Goal: Task Accomplishment & Management: Manage account settings

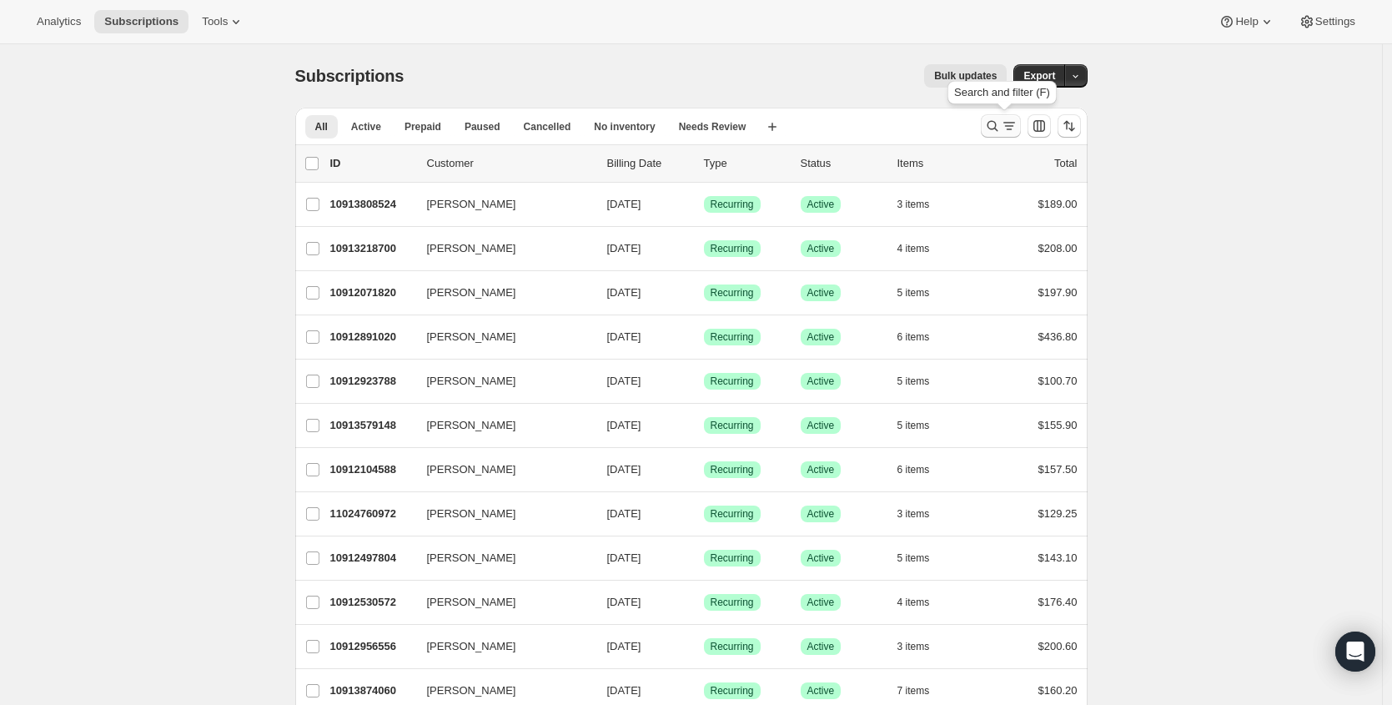
click at [1008, 130] on icon "Search and filter results" at bounding box center [1009, 126] width 17 height 17
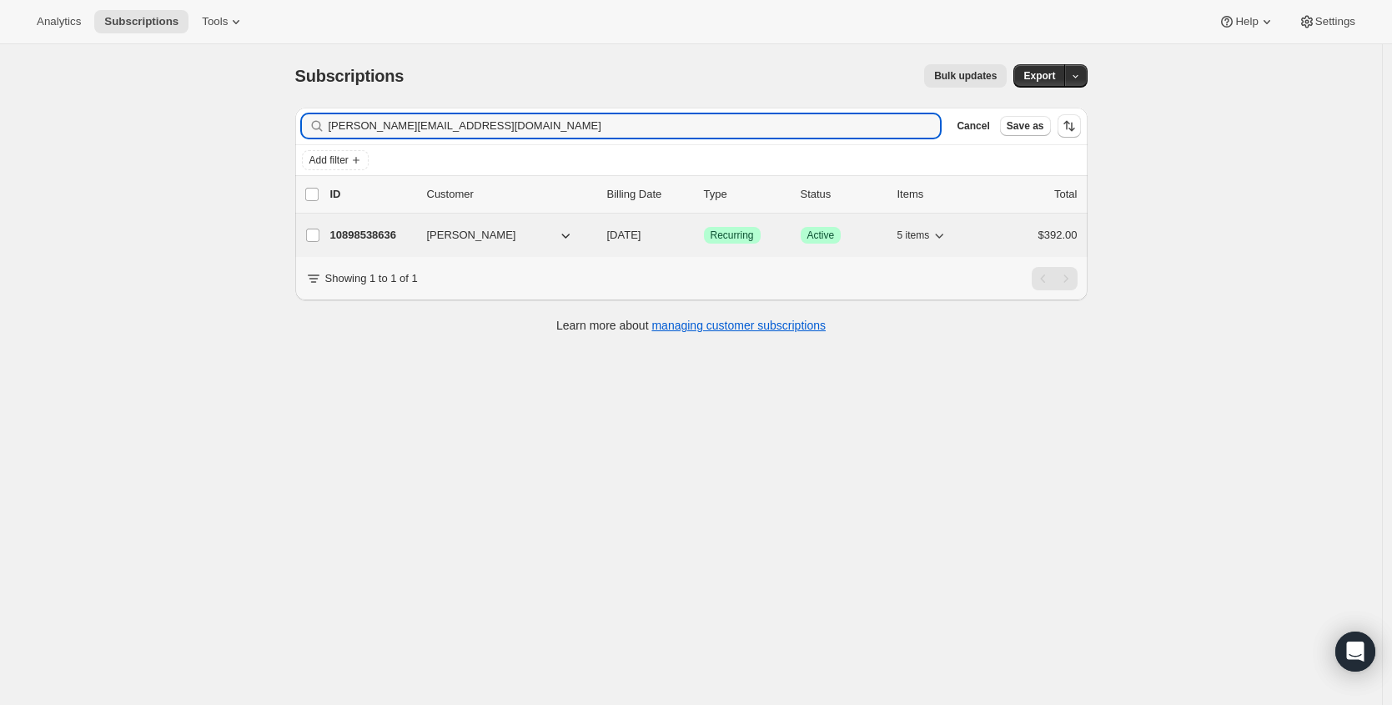
type input "[PERSON_NAME][EMAIL_ADDRESS][DOMAIN_NAME]"
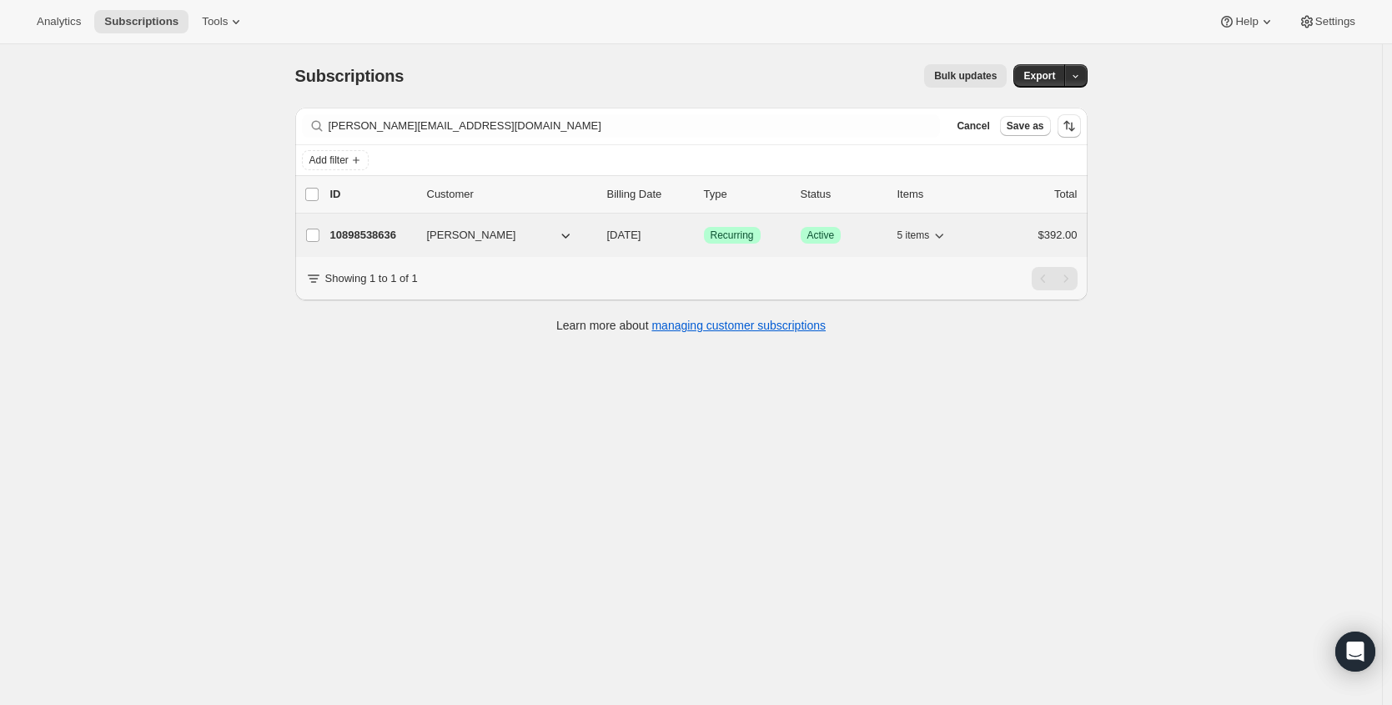
click at [367, 231] on p "10898538636" at bounding box center [371, 235] width 83 height 17
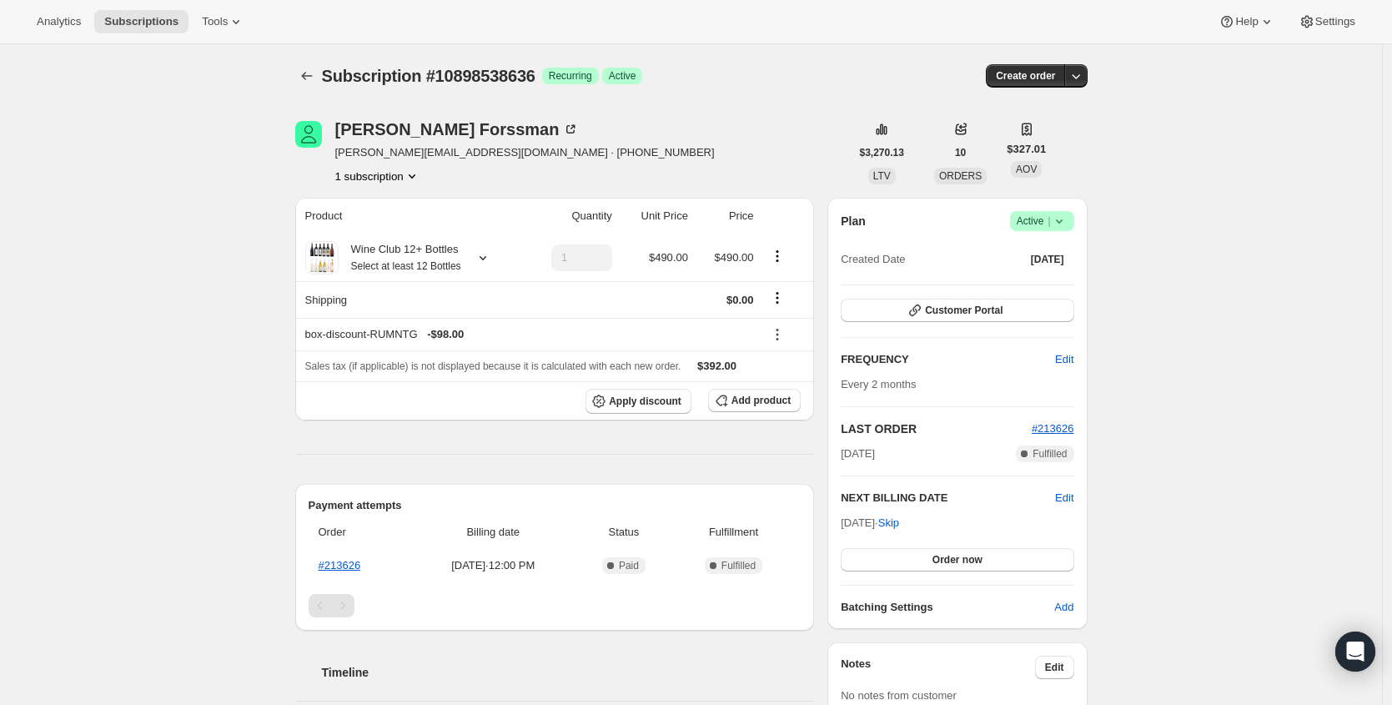
click at [1066, 213] on icon at bounding box center [1059, 221] width 17 height 17
click at [1038, 290] on span "Cancel subscription" at bounding box center [1041, 282] width 94 height 17
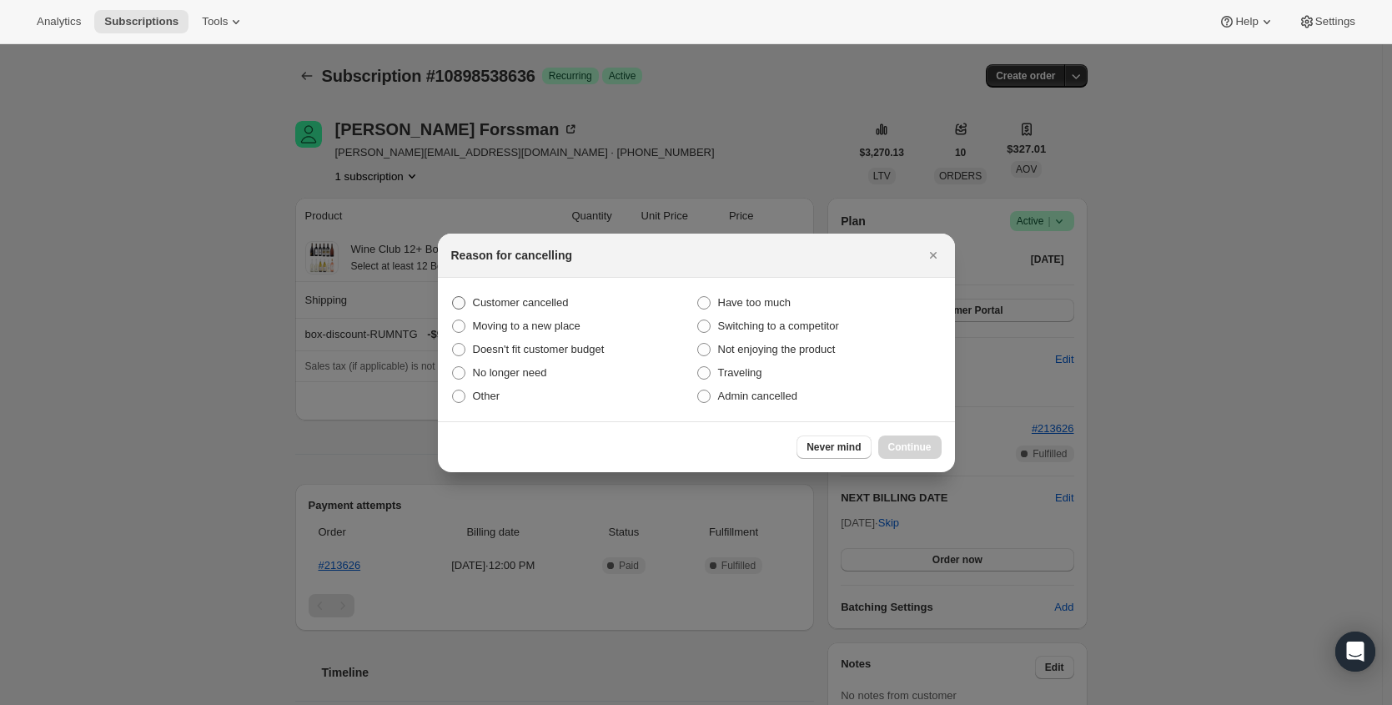
click at [545, 311] on label "Customer cancelled" at bounding box center [573, 302] width 245 height 23
click at [453, 297] on input "Customer cancelled" at bounding box center [452, 296] width 1 height 1
radio input "true"
click at [912, 454] on button "Continue" at bounding box center [910, 447] width 63 height 23
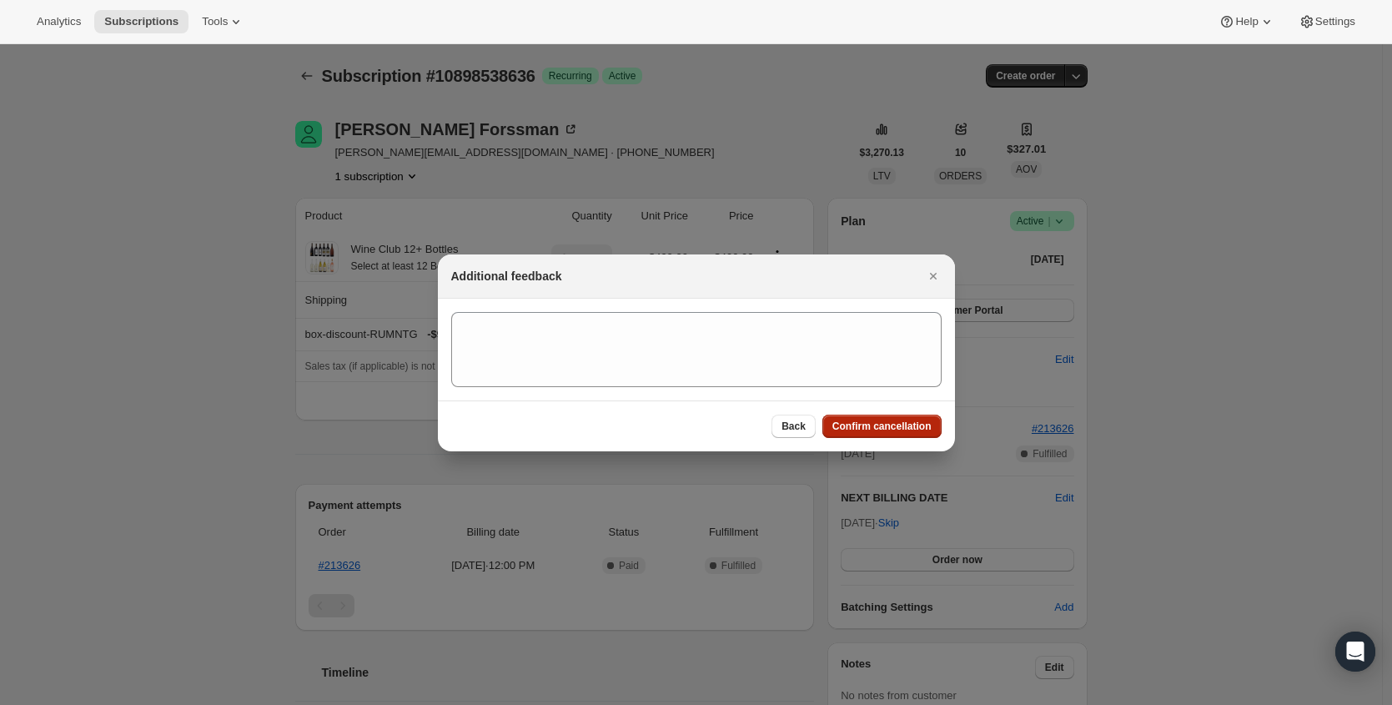
drag, startPoint x: 914, startPoint y: 440, endPoint x: 889, endPoint y: 435, distance: 26.3
click at [914, 440] on div "Back Confirm cancellation" at bounding box center [696, 425] width 517 height 51
click at [880, 420] on span "Confirm cancellation" at bounding box center [882, 426] width 99 height 13
